Goal: Transaction & Acquisition: Download file/media

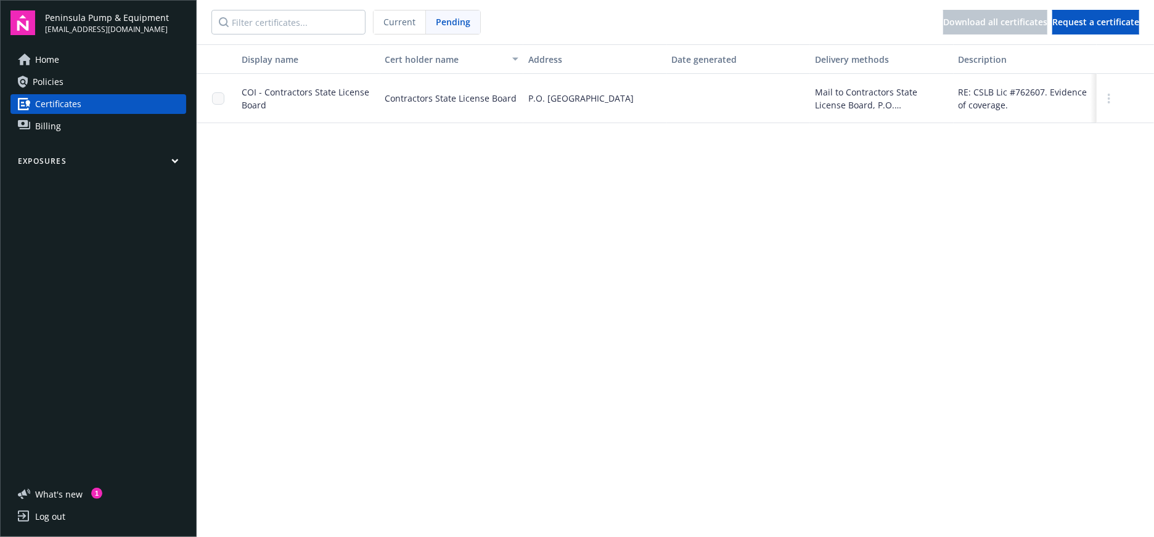
click at [642, 186] on div "Display name Cert holder name Address Date generated Delivery methods Descripti…" at bounding box center [675, 289] width 957 height 491
click at [119, 68] on link "Home" at bounding box center [98, 60] width 176 height 20
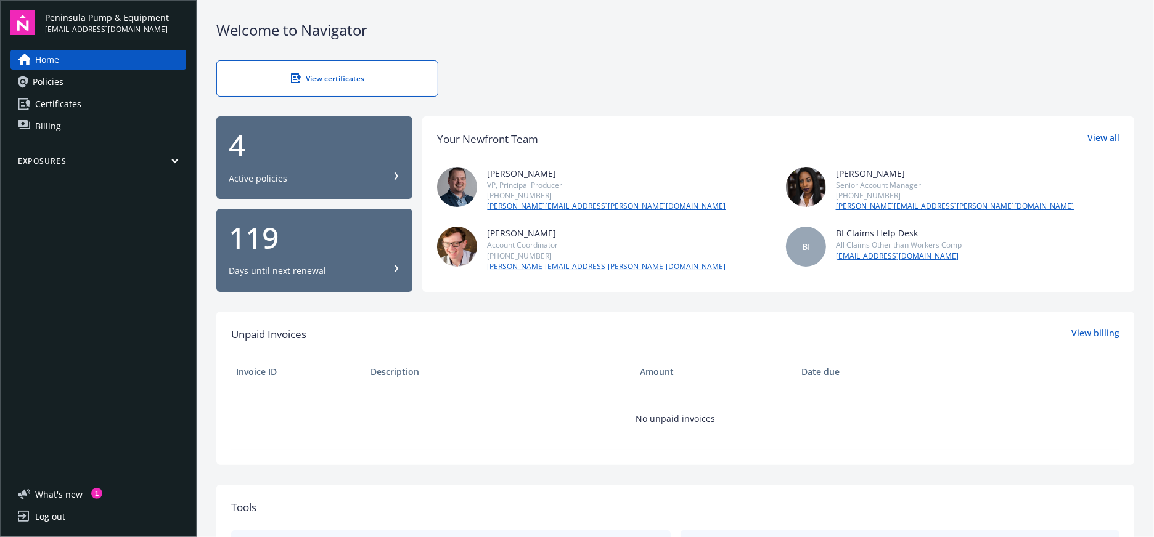
click at [88, 107] on link "Certificates" at bounding box center [98, 104] width 176 height 20
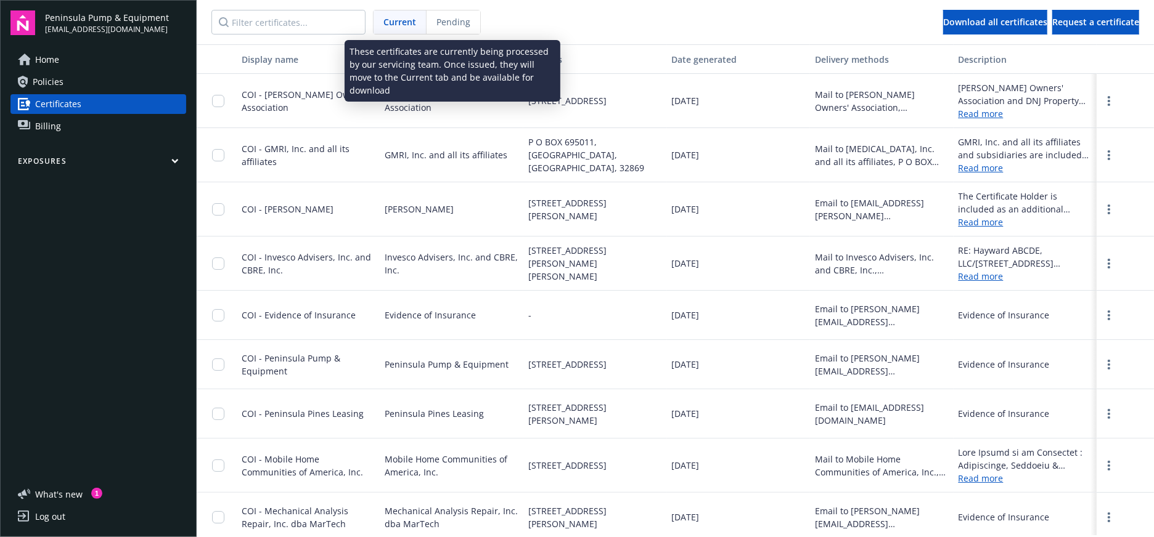
click at [450, 19] on span "Pending" at bounding box center [453, 21] width 34 height 13
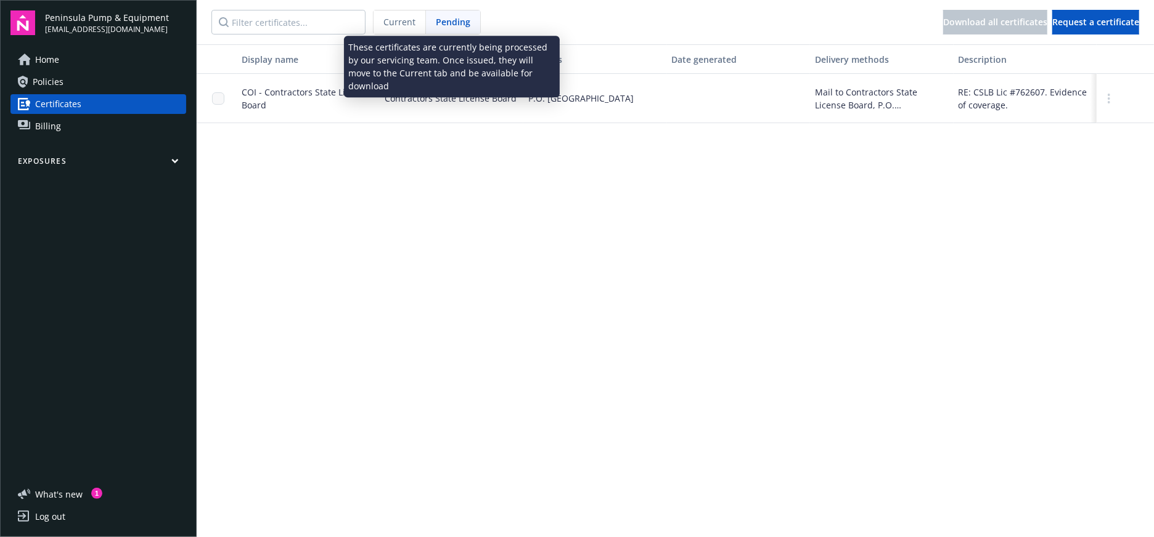
click at [416, 18] on div "Current" at bounding box center [399, 21] width 52 height 23
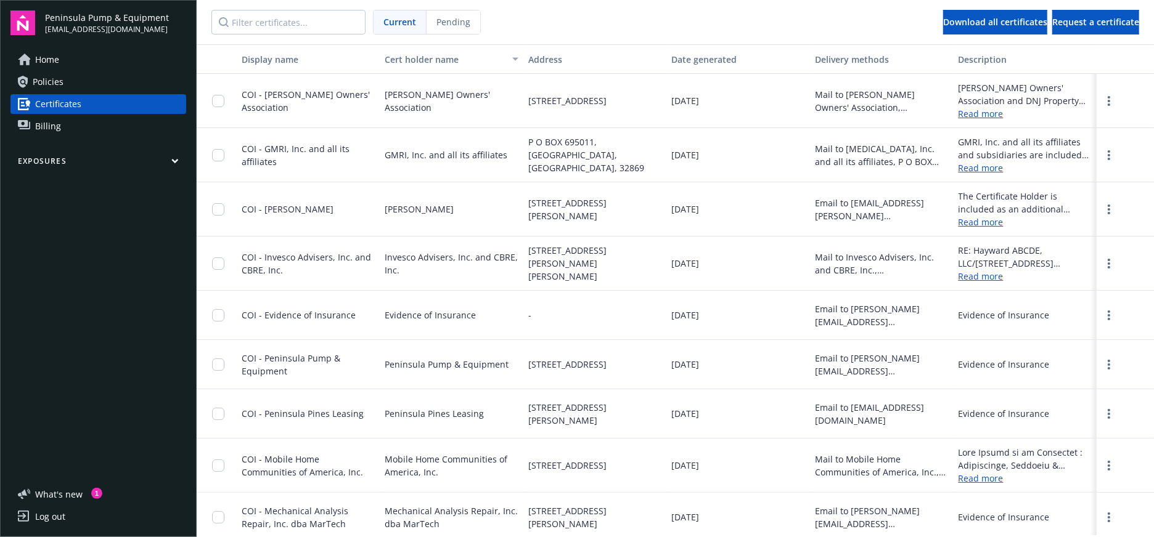
click at [988, 115] on link "Read more" at bounding box center [1025, 113] width 134 height 13
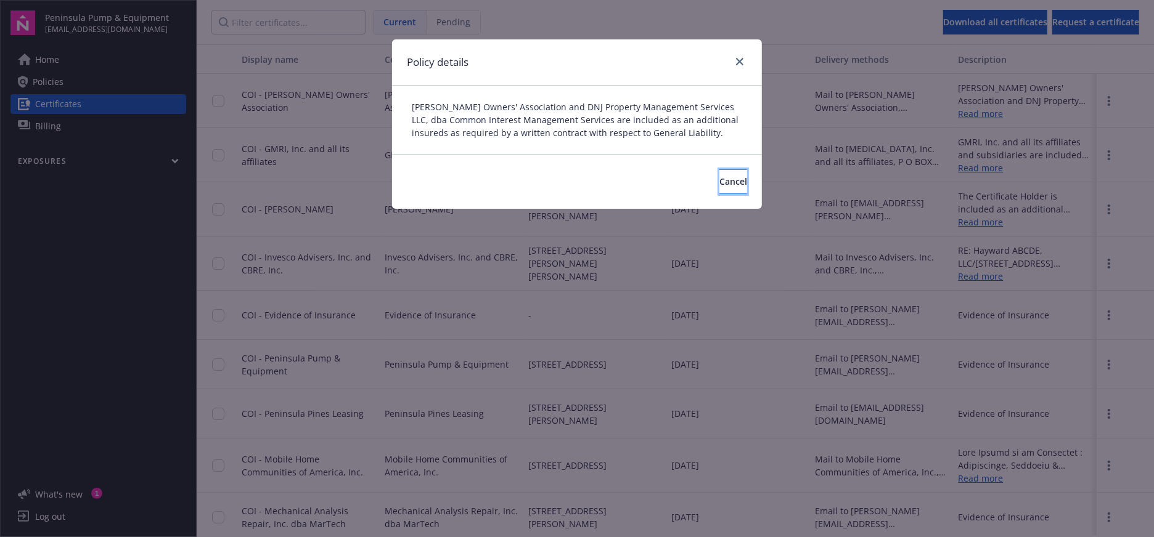
click at [719, 178] on span "Cancel" at bounding box center [733, 182] width 28 height 12
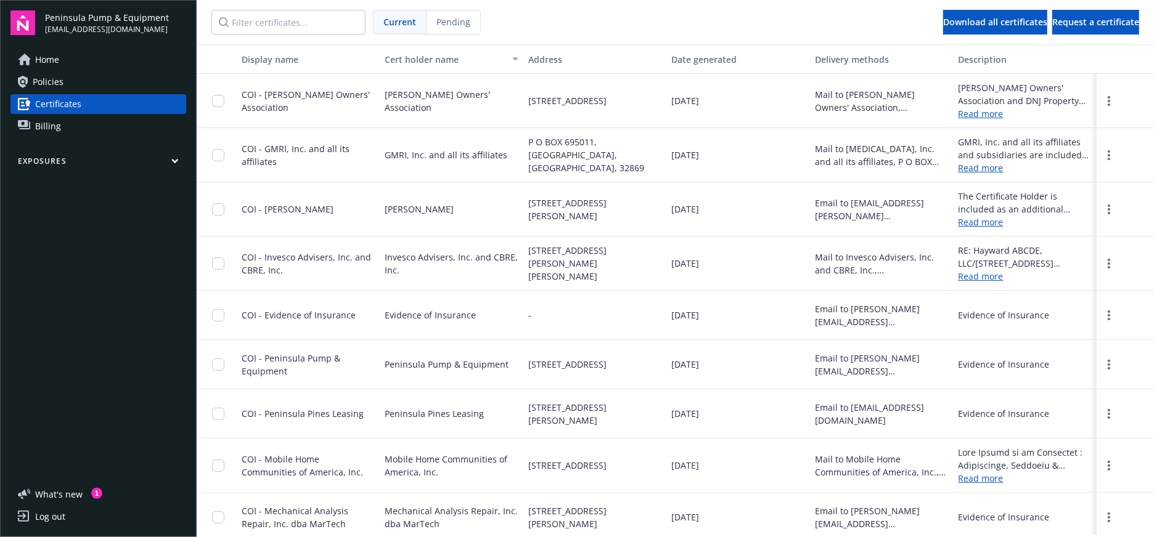
click at [287, 93] on span "COI - [PERSON_NAME] Owners' Association" at bounding box center [306, 101] width 128 height 25
click at [886, 96] on div "Mail to [PERSON_NAME] Owners' Association, [STREET_ADDRESS]" at bounding box center [882, 101] width 134 height 26
click at [1108, 97] on circle "more" at bounding box center [1109, 97] width 2 height 2
click at [1056, 127] on link "Download" at bounding box center [1075, 125] width 81 height 25
